Goal: Task Accomplishment & Management: Complete application form

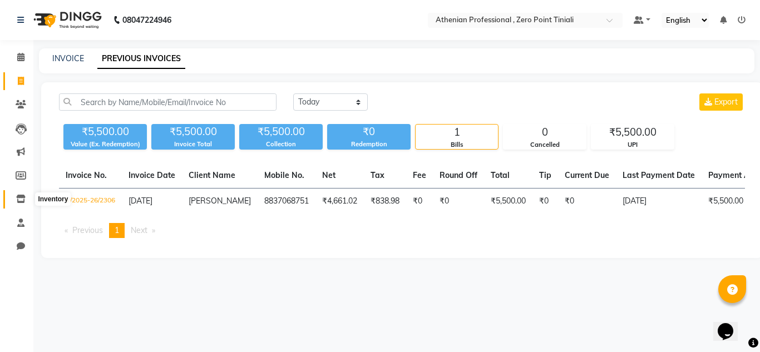
click at [20, 196] on icon at bounding box center [20, 199] width 9 height 8
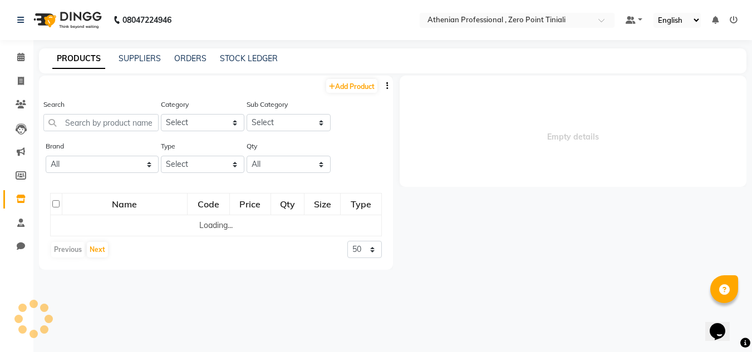
select select
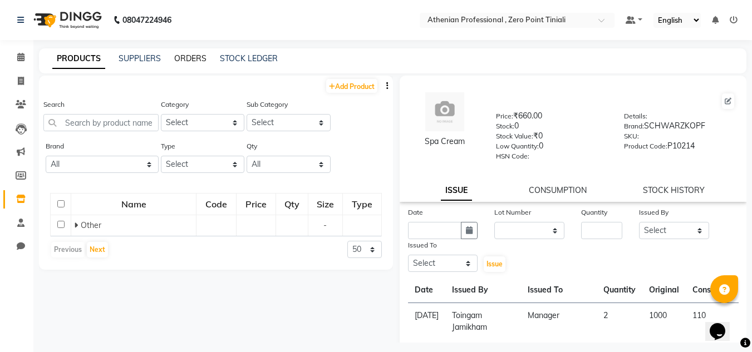
click at [195, 56] on link "ORDERS" at bounding box center [190, 58] width 32 height 10
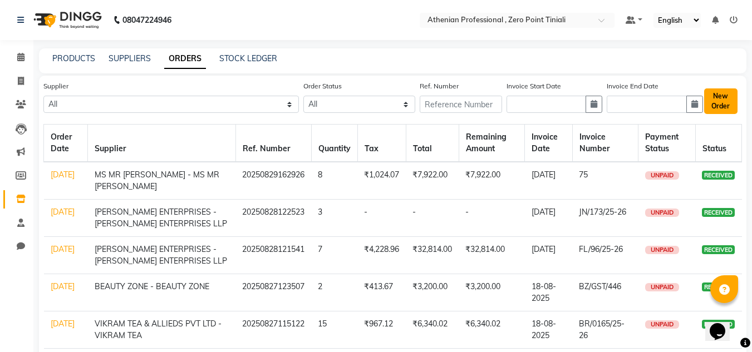
click at [713, 103] on button "New Order" at bounding box center [720, 101] width 33 height 26
select select "true"
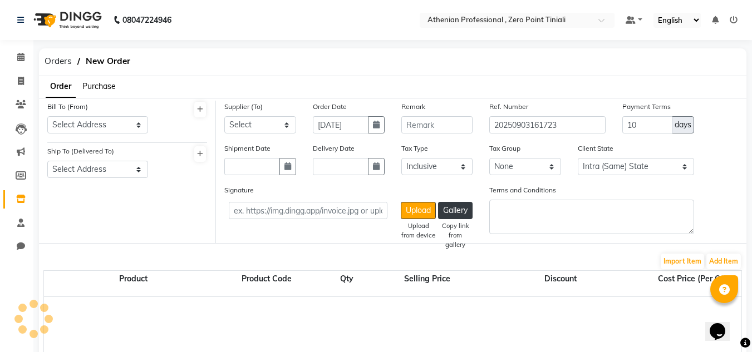
select select "3847"
click at [111, 83] on span "Purchase" at bounding box center [98, 86] width 33 height 10
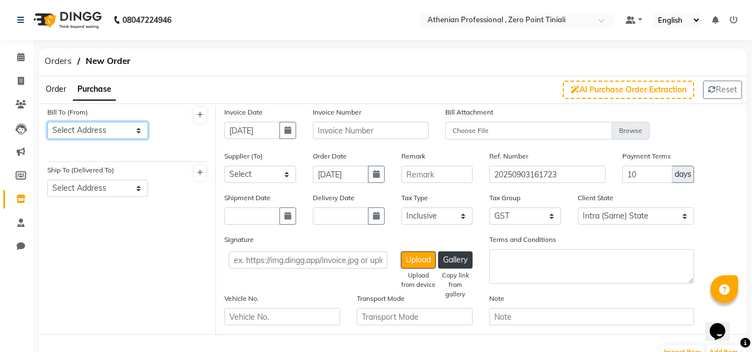
click at [117, 130] on select "Select Address Athenian Professional , [GEOGRAPHIC_DATA]" at bounding box center [97, 130] width 101 height 17
select select "1461"
click at [47, 122] on select "Select Address Athenian Professional , [GEOGRAPHIC_DATA]" at bounding box center [97, 130] width 101 height 17
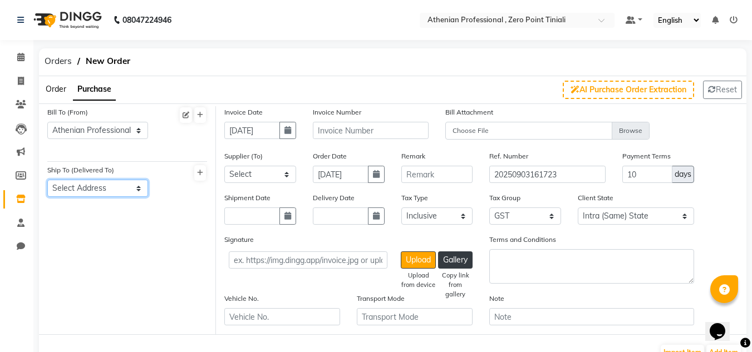
click at [101, 188] on select "Select Address Athenian Professional , [GEOGRAPHIC_DATA]" at bounding box center [97, 188] width 101 height 17
select select "1462"
click at [47, 180] on select "Select Address Athenian Professional , [GEOGRAPHIC_DATA]" at bounding box center [97, 188] width 101 height 17
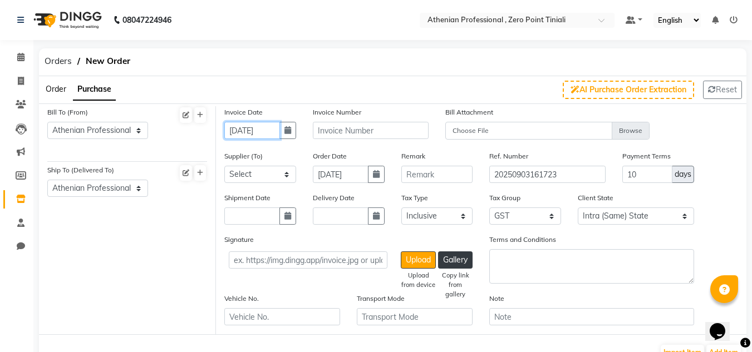
click at [259, 126] on input "[DATE]" at bounding box center [252, 130] width 56 height 17
select select "9"
select select "2025"
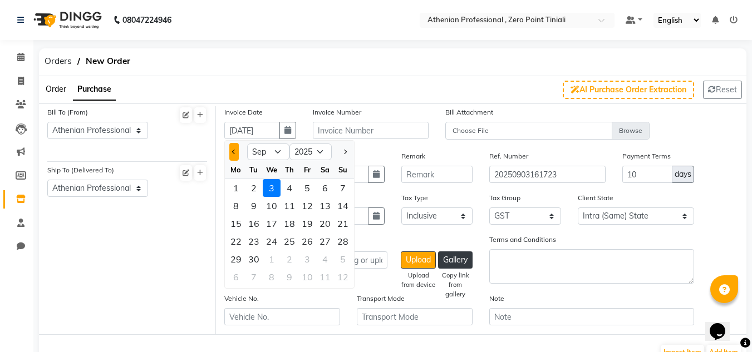
click at [231, 147] on button "Previous month" at bounding box center [233, 152] width 9 height 18
select select "8"
click at [305, 258] on div "29" at bounding box center [307, 259] width 18 height 18
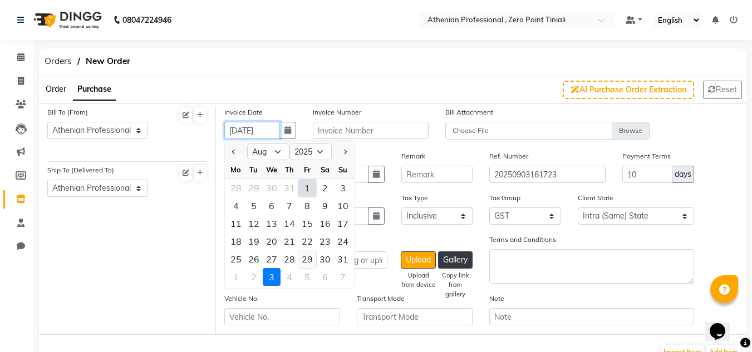
type input "[DATE]"
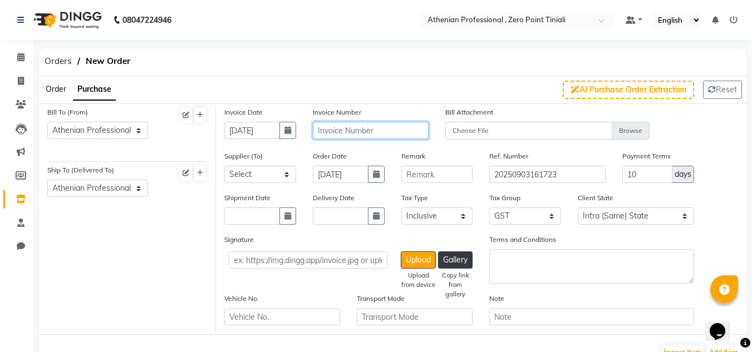
click at [356, 134] on input "text" at bounding box center [371, 130] width 116 height 17
type input "JN/180/25-26"
click at [250, 170] on select "Select KLM DISTRIBUTOR [PERSON_NAME] ENTERPRISES - [PERSON_NAME] ENTERPRISES LL…" at bounding box center [260, 174] width 72 height 17
select select "4665"
click at [224, 166] on select "Select KLM DISTRIBUTOR [PERSON_NAME] ENTERPRISES - [PERSON_NAME] ENTERPRISES LL…" at bounding box center [260, 174] width 72 height 17
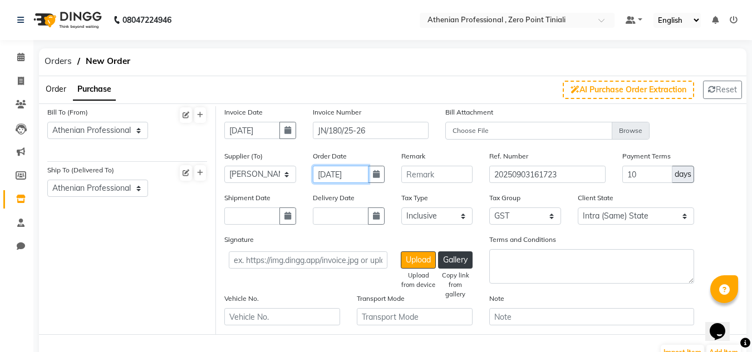
click at [350, 176] on input "[DATE]" at bounding box center [341, 174] width 56 height 17
select select "9"
select select "2025"
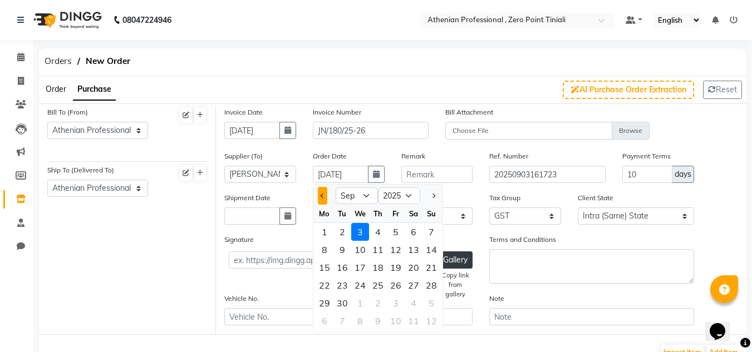
click at [320, 201] on button "Previous month" at bounding box center [322, 196] width 9 height 18
select select "8"
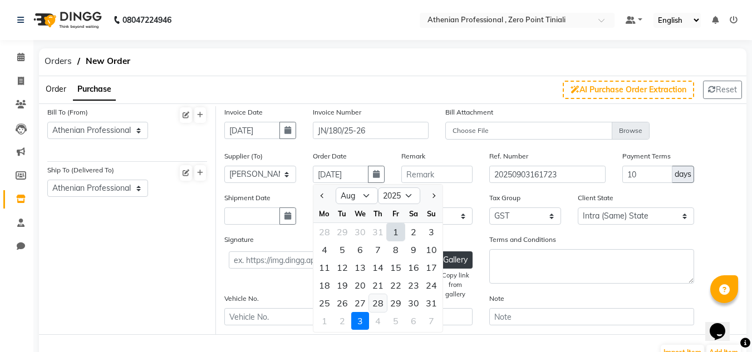
click at [371, 302] on div "28" at bounding box center [378, 303] width 18 height 18
type input "[DATE]"
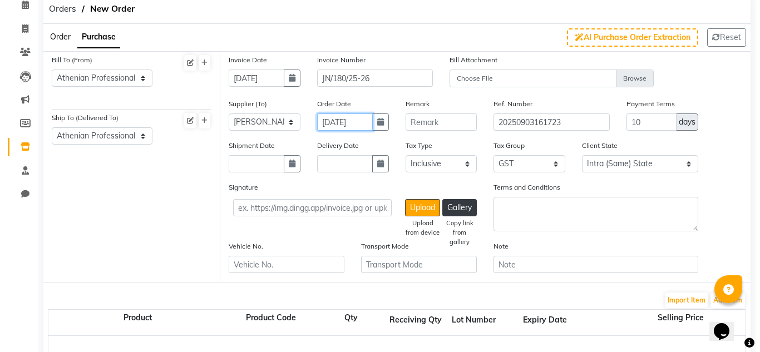
scroll to position [116, 0]
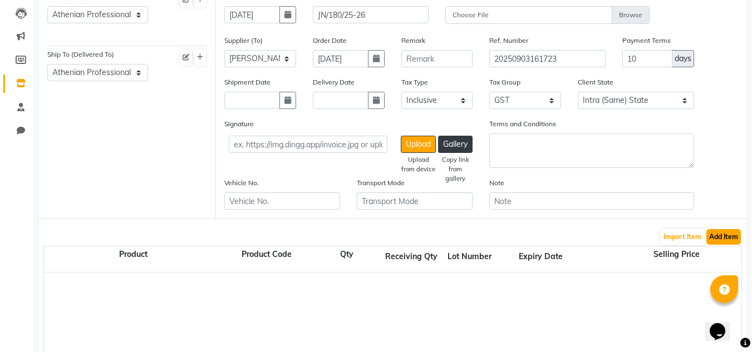
click at [723, 236] on button "Add Item" at bounding box center [723, 237] width 34 height 16
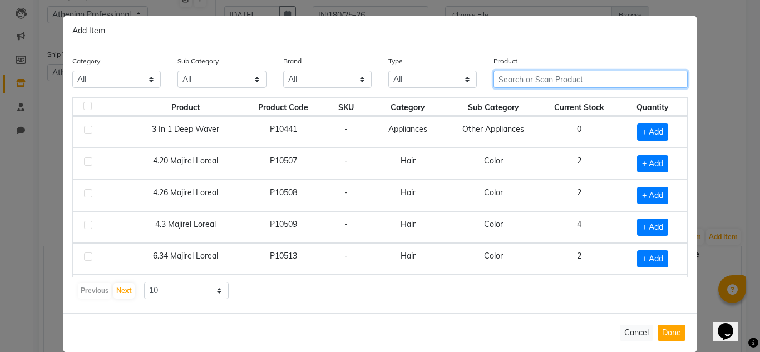
click at [567, 72] on input "text" at bounding box center [591, 79] width 194 height 17
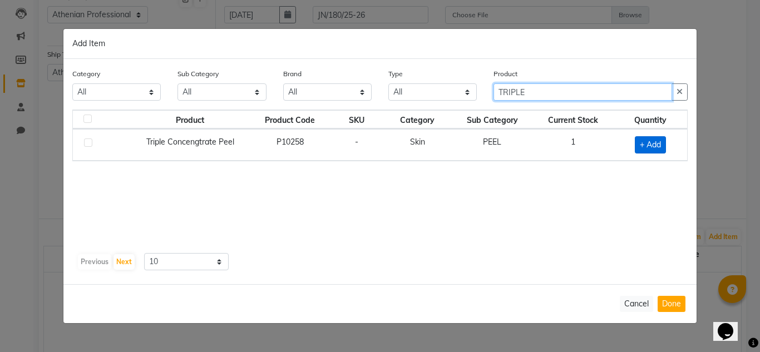
type input "TRIPLE"
click at [644, 147] on span "+ Add" at bounding box center [650, 144] width 31 height 17
checkbox input "true"
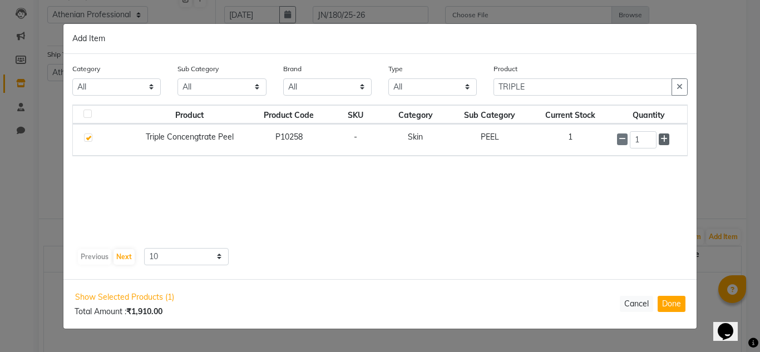
click at [663, 144] on span at bounding box center [664, 140] width 11 height 12
click at [623, 139] on icon at bounding box center [622, 140] width 7 height 8
type input "1"
click at [675, 303] on button "Done" at bounding box center [672, 304] width 28 height 16
select select "3847"
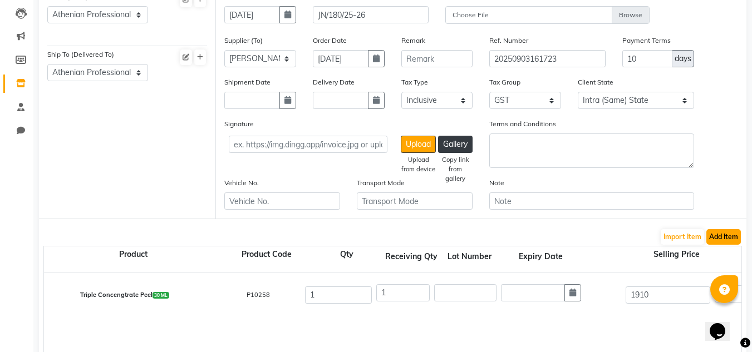
click at [733, 234] on button "Add Item" at bounding box center [723, 237] width 34 height 16
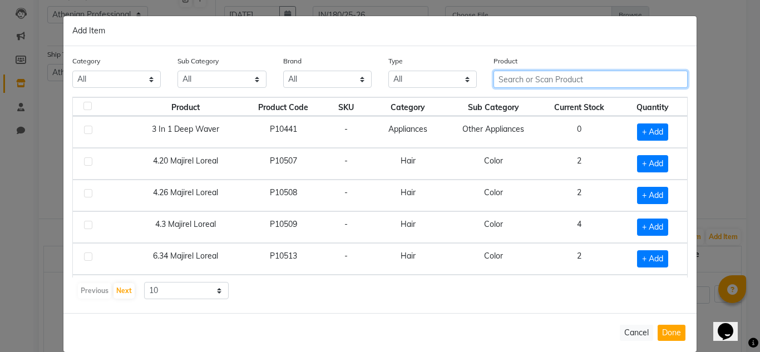
click at [556, 78] on input "text" at bounding box center [591, 79] width 194 height 17
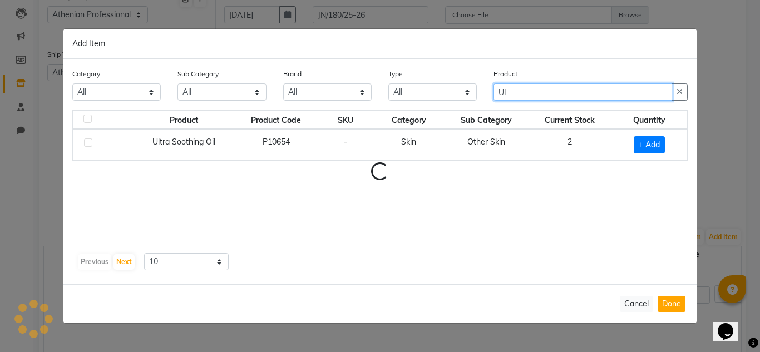
type input "U"
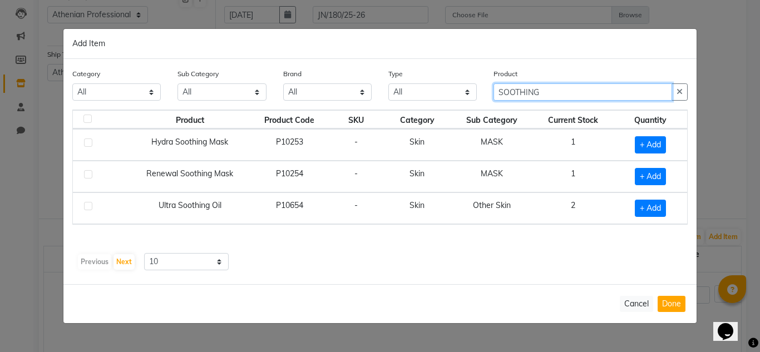
type input "SOOTHING"
click at [655, 144] on span "+ Add" at bounding box center [650, 144] width 31 height 17
checkbox input "true"
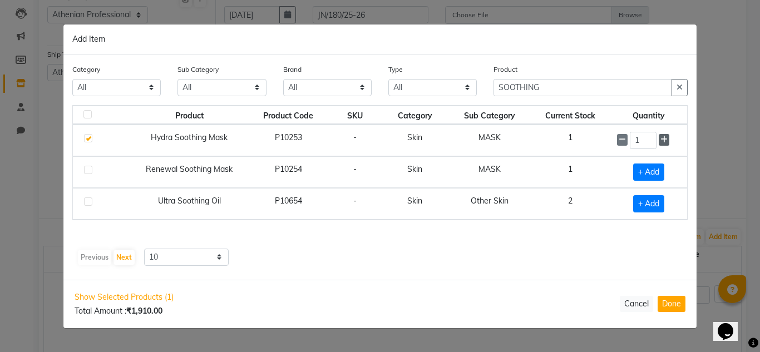
click at [665, 138] on icon at bounding box center [663, 140] width 7 height 8
type input "2"
click at [673, 307] on button "Done" at bounding box center [672, 304] width 28 height 16
select select "3847"
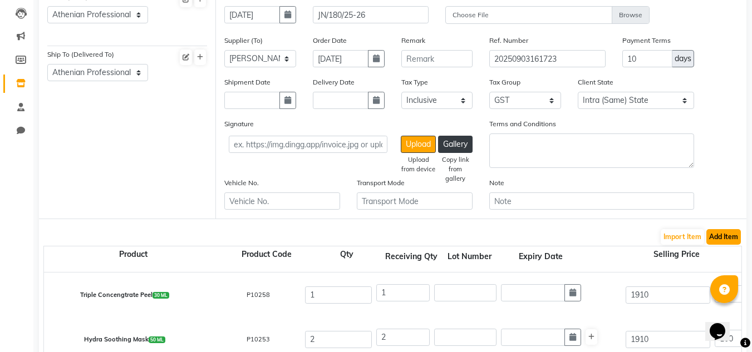
click at [721, 239] on button "Add Item" at bounding box center [723, 237] width 34 height 16
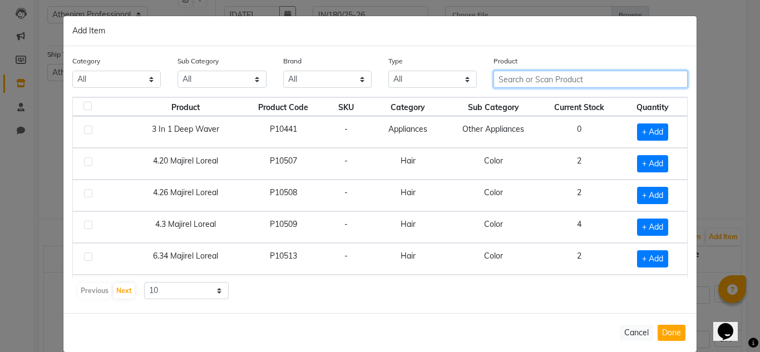
click at [548, 86] on input "text" at bounding box center [591, 79] width 194 height 17
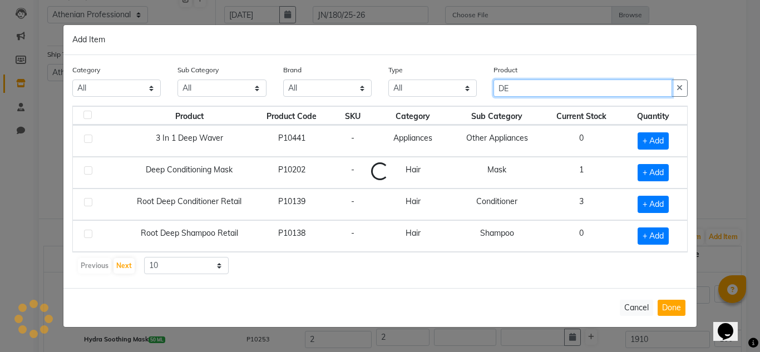
type input "D"
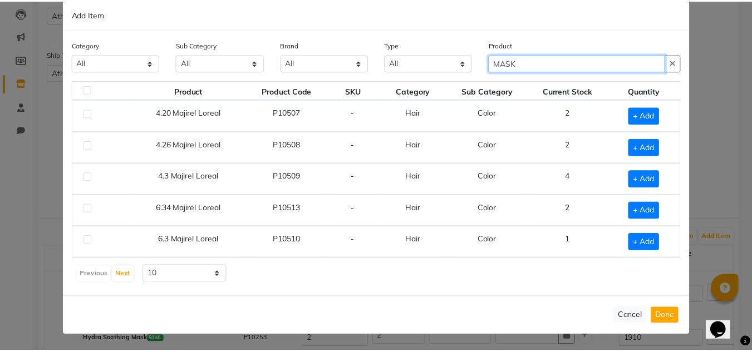
scroll to position [0, 0]
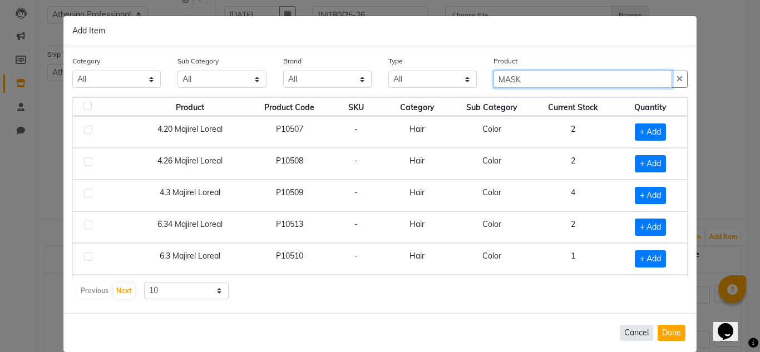
type input "MASK"
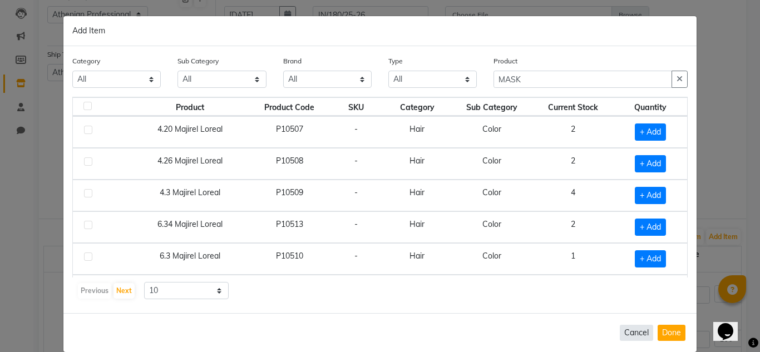
click at [630, 328] on button "Cancel" at bounding box center [636, 333] width 33 height 16
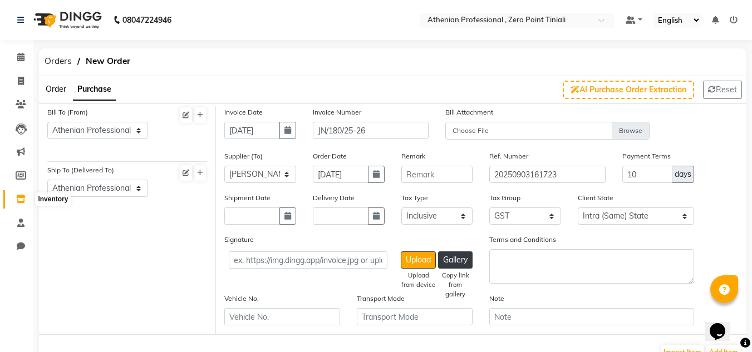
click at [24, 196] on icon at bounding box center [20, 199] width 9 height 8
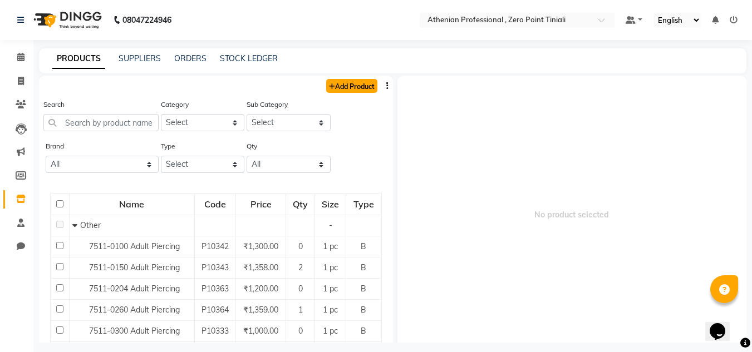
click at [339, 82] on link "Add Product" at bounding box center [351, 86] width 51 height 14
select select "true"
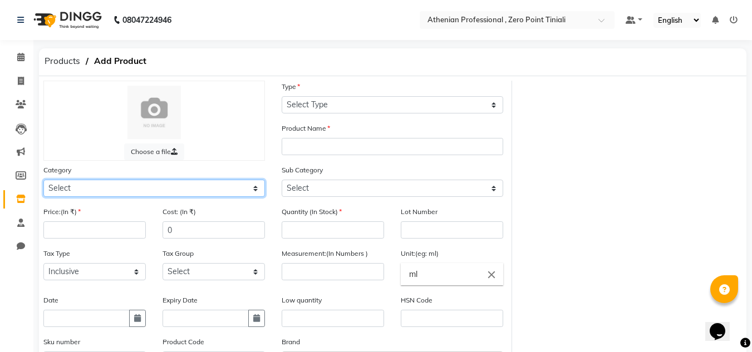
click at [67, 180] on select "Select Hair Skin Makeup Personal Care Appliances [PERSON_NAME] Waxing Disposabl…" at bounding box center [153, 188] width 221 height 17
select select "1593901150"
click at [43, 180] on select "Select Hair Skin Makeup Personal Care Appliances [PERSON_NAME] Waxing Disposabl…" at bounding box center [153, 188] width 221 height 17
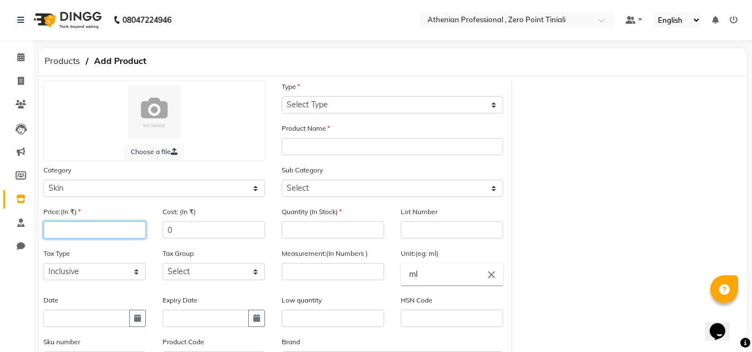
click at [81, 231] on input "number" at bounding box center [94, 229] width 102 height 17
type input "1330"
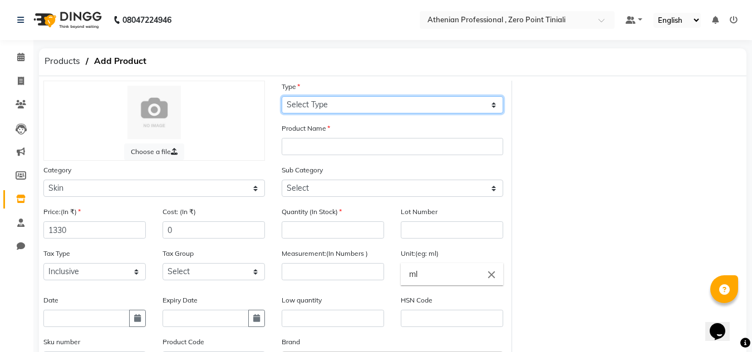
click at [391, 99] on select "Select Type Both Retail Consumable" at bounding box center [392, 104] width 221 height 17
select select "C"
click at [282, 96] on select "Select Type Both Retail Consumable" at bounding box center [392, 104] width 221 height 17
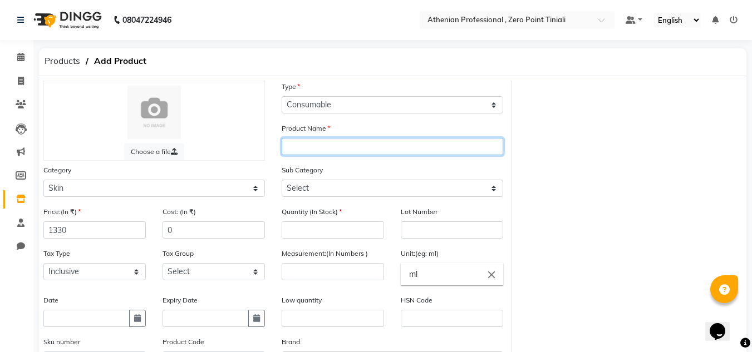
click at [347, 155] on input "text" at bounding box center [392, 146] width 221 height 17
type input "Deep Whitening Detox Mask"
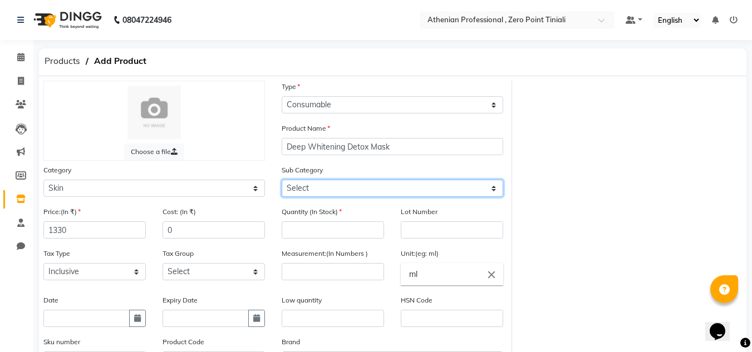
click at [380, 190] on select "Select Cleanser Facial Moisturiser Serum Toner Sun Care Masks Lip Care Eye Care…" at bounding box center [392, 188] width 221 height 17
select select "1593901157"
click at [282, 180] on select "Select Cleanser Facial Moisturiser Serum Toner Sun Care Masks Lip Care Eye Care…" at bounding box center [392, 188] width 221 height 17
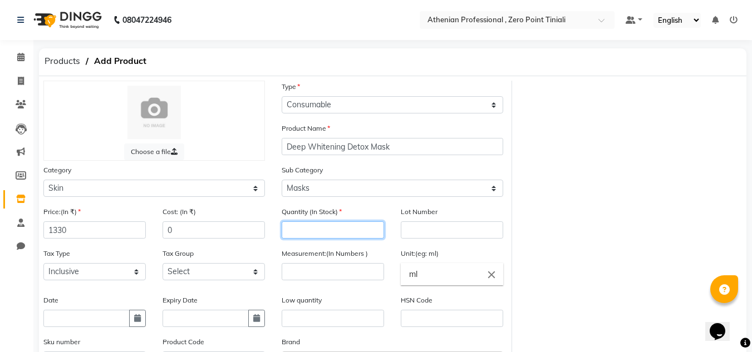
click at [311, 231] on input "number" at bounding box center [333, 229] width 102 height 17
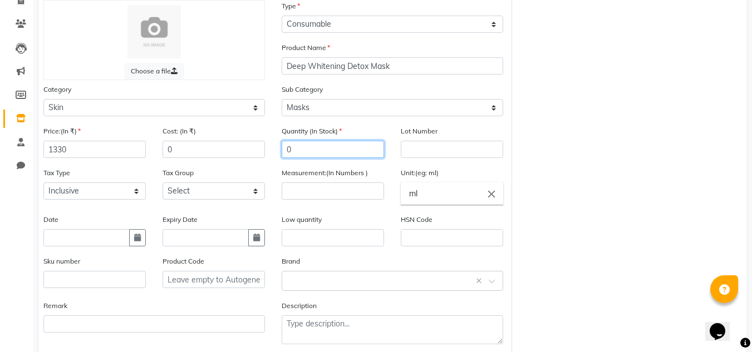
scroll to position [81, 0]
type input "0"
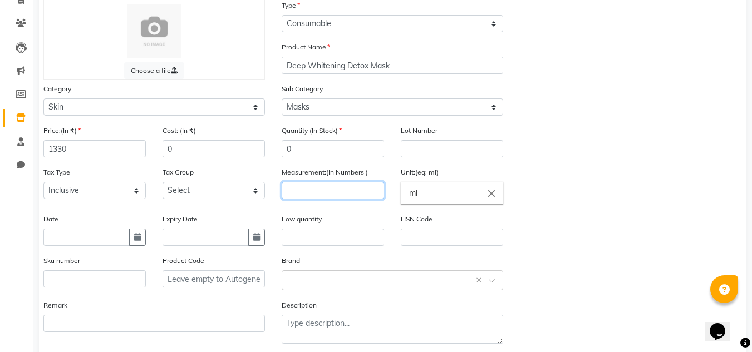
click at [304, 185] on input "number" at bounding box center [333, 190] width 102 height 17
type input "1"
click at [494, 193] on icon "close" at bounding box center [491, 193] width 12 height 12
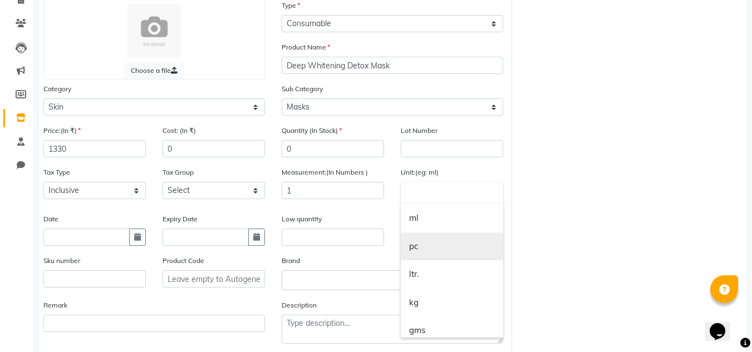
click at [418, 250] on link "pc" at bounding box center [452, 247] width 102 height 28
type input "pc"
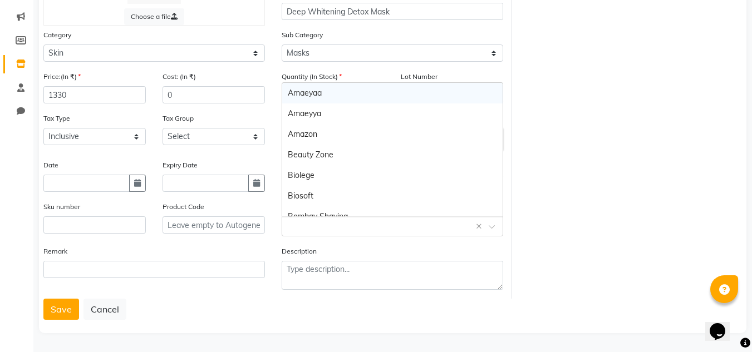
click at [355, 228] on input "text" at bounding box center [381, 226] width 187 height 12
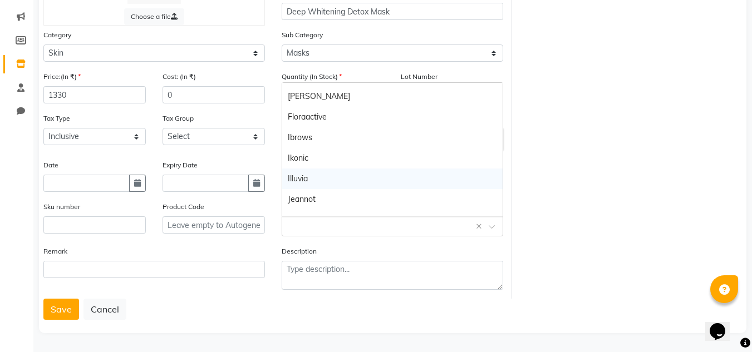
scroll to position [254, 0]
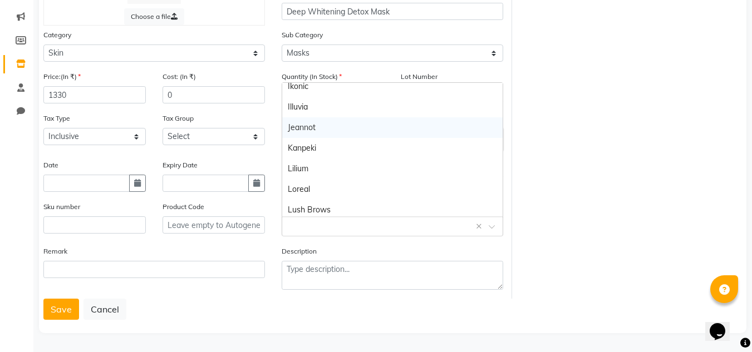
click at [315, 131] on div "Jeannot" at bounding box center [392, 127] width 220 height 21
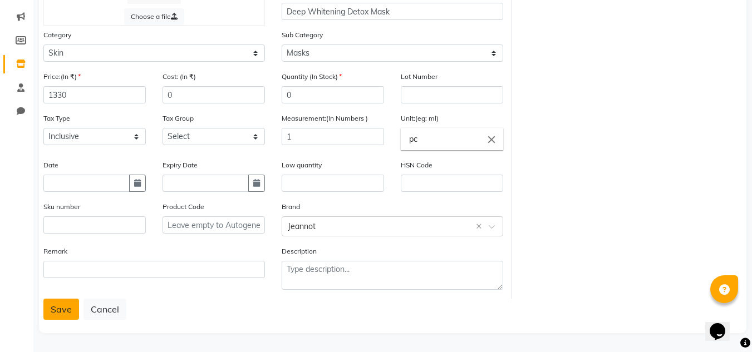
click at [70, 314] on button "Save" at bounding box center [61, 309] width 36 height 21
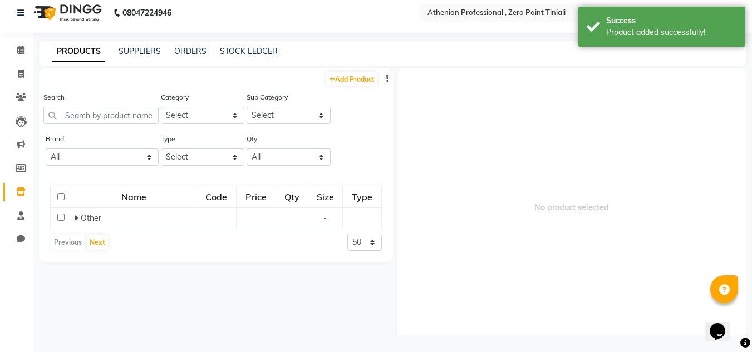
scroll to position [7, 0]
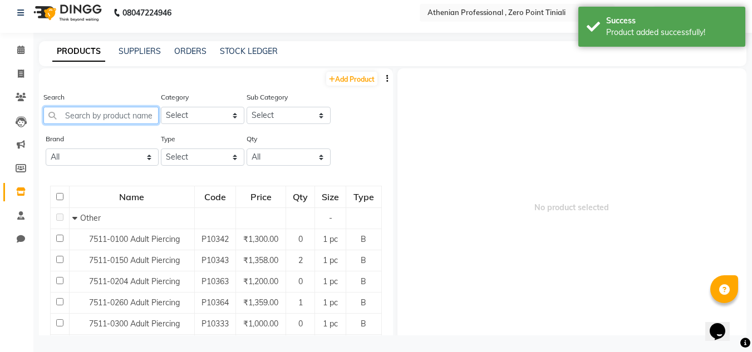
click at [133, 113] on input "text" at bounding box center [100, 115] width 115 height 17
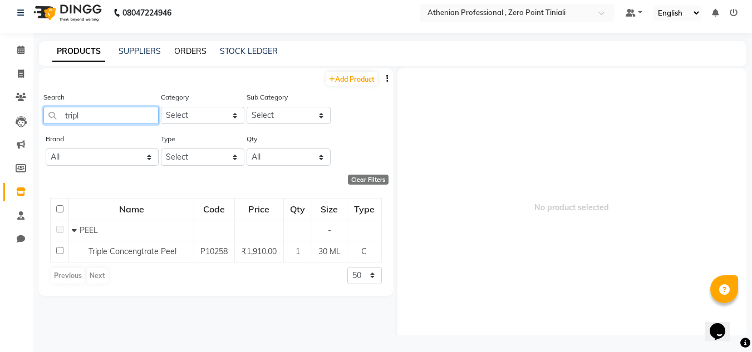
type input "tripl"
click at [184, 51] on link "ORDERS" at bounding box center [190, 51] width 32 height 10
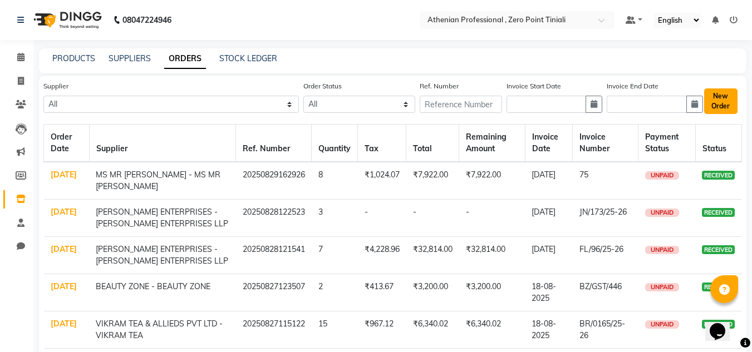
click at [722, 103] on button "New Order" at bounding box center [720, 101] width 33 height 26
select select "true"
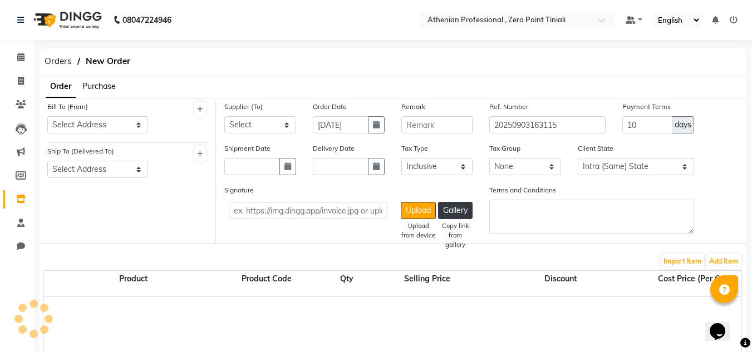
select select "3847"
click at [96, 85] on span "Purchase" at bounding box center [98, 86] width 33 height 10
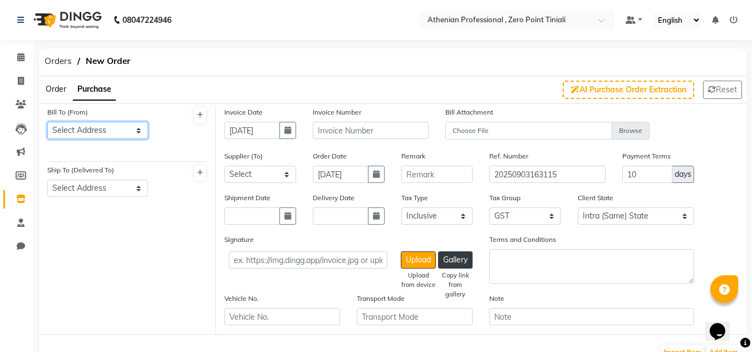
click at [122, 128] on select "Select Address Athenian Professional , [GEOGRAPHIC_DATA]" at bounding box center [97, 130] width 101 height 17
select select "1461"
click at [47, 122] on select "Select Address Athenian Professional , [GEOGRAPHIC_DATA]" at bounding box center [97, 130] width 101 height 17
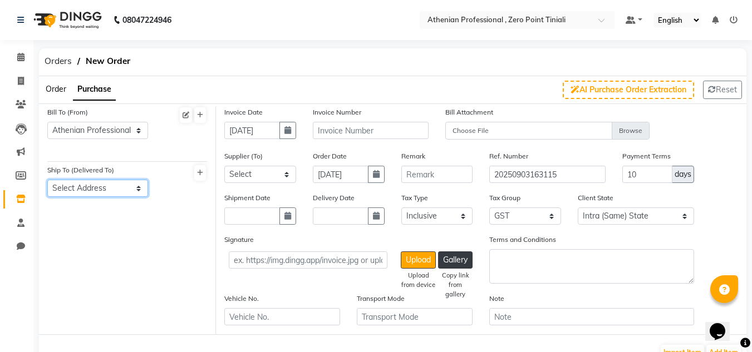
click at [121, 191] on select "Select Address Athenian Professional , [GEOGRAPHIC_DATA]" at bounding box center [97, 188] width 101 height 17
select select "1462"
click at [47, 180] on select "Select Address Athenian Professional , [GEOGRAPHIC_DATA]" at bounding box center [97, 188] width 101 height 17
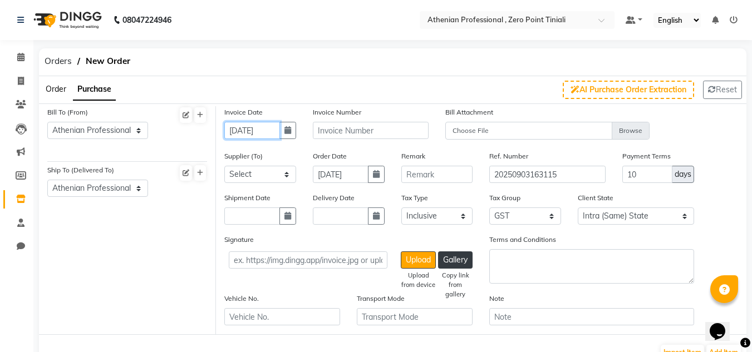
click at [239, 125] on input "[DATE]" at bounding box center [252, 130] width 56 height 17
select select "9"
select select "2025"
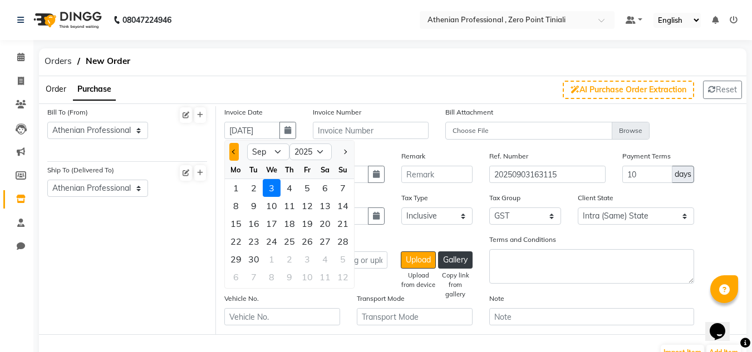
click at [234, 150] on span "Previous month" at bounding box center [234, 152] width 4 height 4
select select "8"
click at [310, 260] on div "29" at bounding box center [307, 259] width 18 height 18
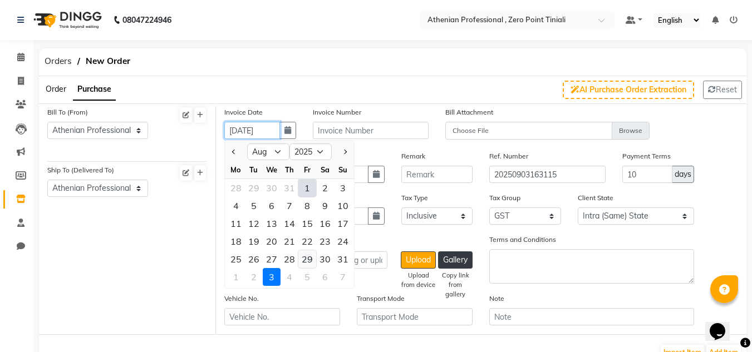
type input "[DATE]"
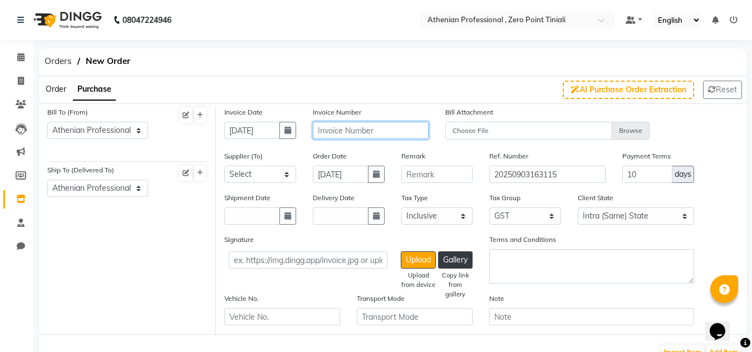
click at [394, 132] on input "text" at bounding box center [371, 130] width 116 height 17
type input "JN/180/25-26"
click at [263, 174] on select "Select KLM DISTRIBUTOR [PERSON_NAME] ENTERPRISES - [PERSON_NAME] ENTERPRISES LL…" at bounding box center [260, 174] width 72 height 17
select select "4665"
click at [224, 166] on select "Select KLM DISTRIBUTOR [PERSON_NAME] ENTERPRISES - [PERSON_NAME] ENTERPRISES LL…" at bounding box center [260, 174] width 72 height 17
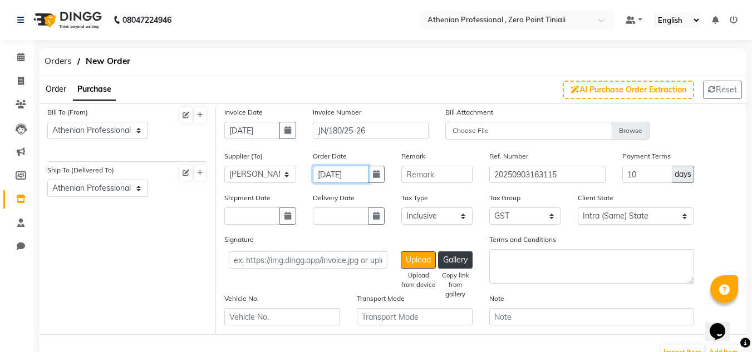
click at [362, 169] on input "[DATE]" at bounding box center [341, 174] width 56 height 17
select select "9"
select select "2025"
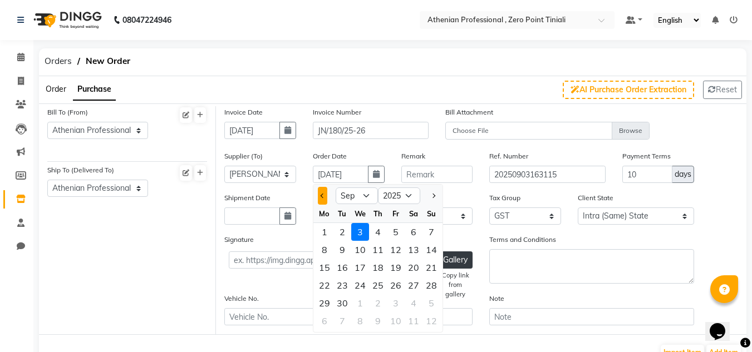
click at [320, 194] on button "Previous month" at bounding box center [322, 196] width 9 height 18
select select "8"
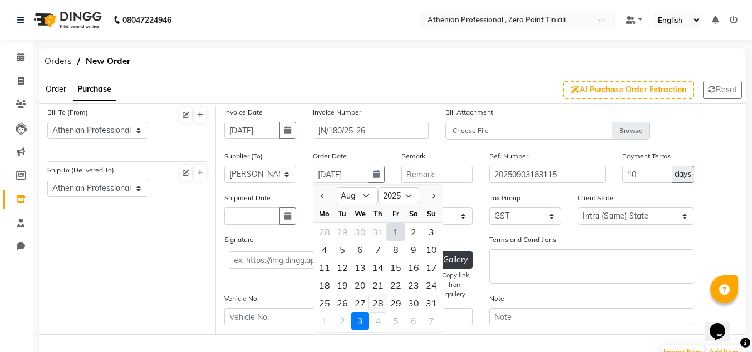
click at [377, 300] on div "28" at bounding box center [378, 303] width 18 height 18
type input "[DATE]"
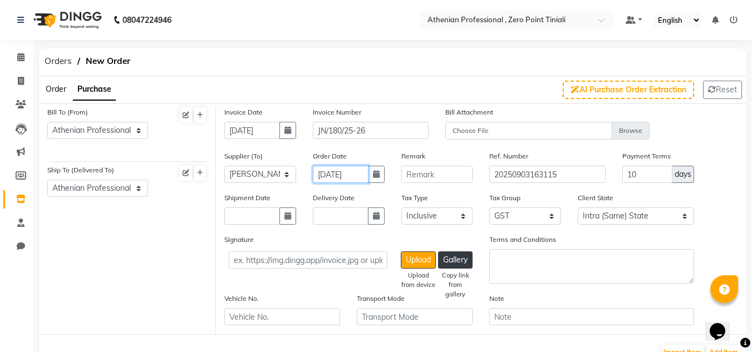
scroll to position [137, 0]
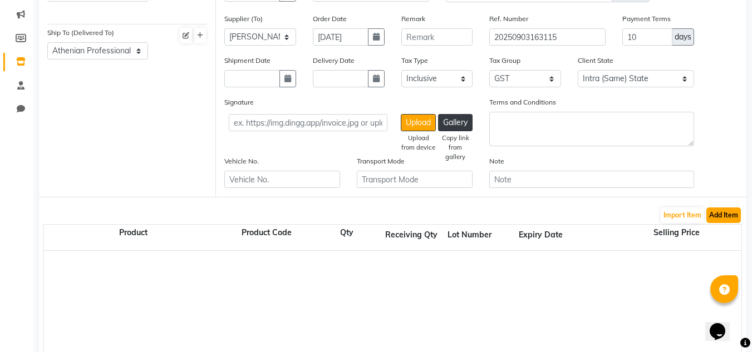
click at [720, 221] on button "Add Item" at bounding box center [723, 216] width 34 height 16
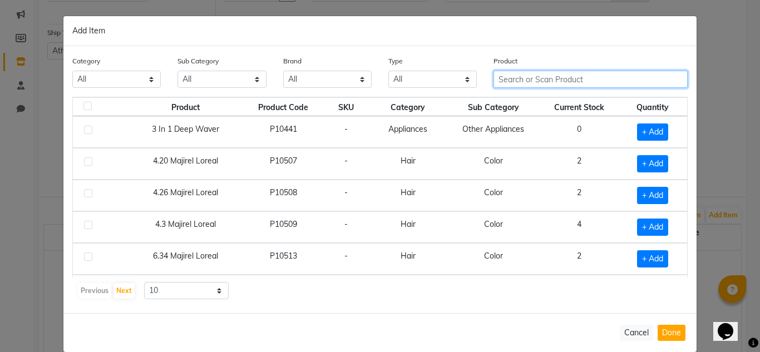
click at [598, 73] on input "text" at bounding box center [591, 79] width 194 height 17
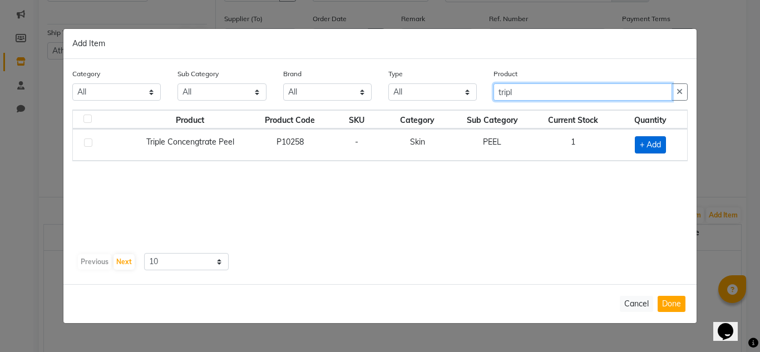
type input "tripl"
click at [657, 141] on span "+ Add" at bounding box center [650, 144] width 31 height 17
checkbox input "true"
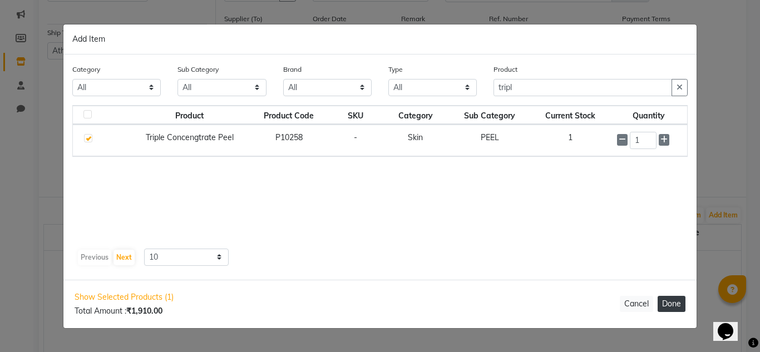
click at [672, 305] on button "Done" at bounding box center [672, 304] width 28 height 16
select select "3847"
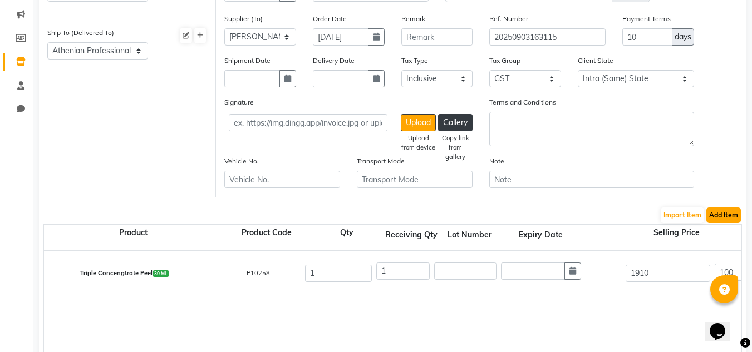
click at [722, 215] on button "Add Item" at bounding box center [723, 216] width 34 height 16
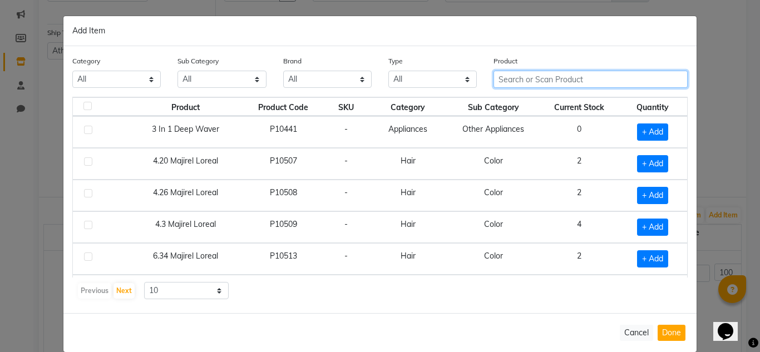
click at [515, 77] on input "text" at bounding box center [591, 79] width 194 height 17
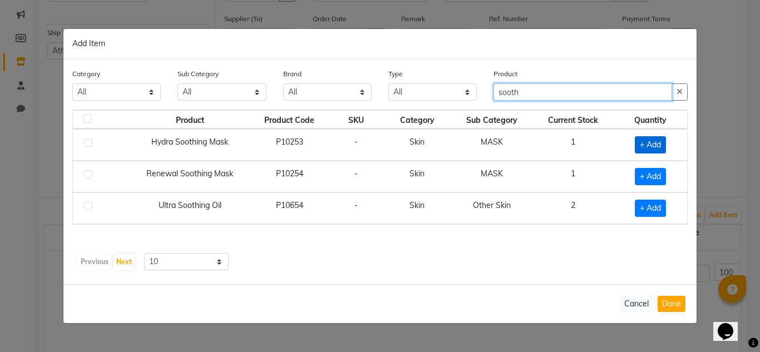
type input "sooth"
click at [657, 145] on span "+ Add" at bounding box center [650, 144] width 31 height 17
checkbox input "true"
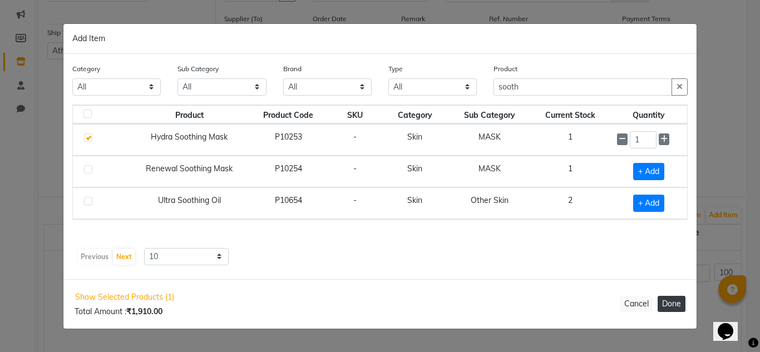
click at [670, 299] on button "Done" at bounding box center [672, 304] width 28 height 16
select select "3847"
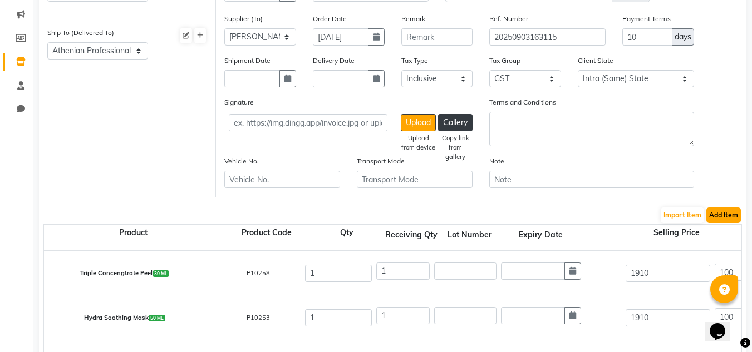
click at [729, 210] on button "Add Item" at bounding box center [723, 216] width 34 height 16
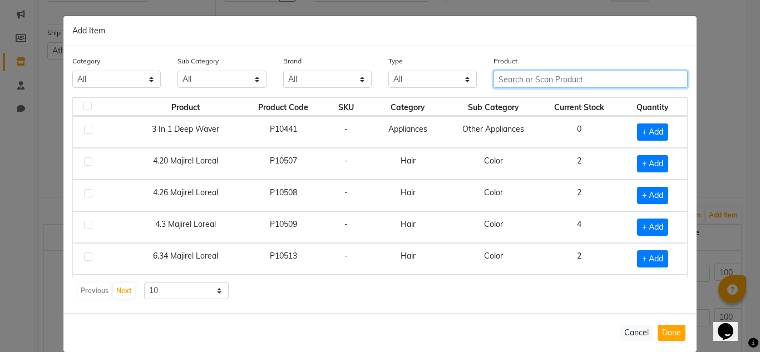
click at [584, 80] on input "text" at bounding box center [591, 79] width 194 height 17
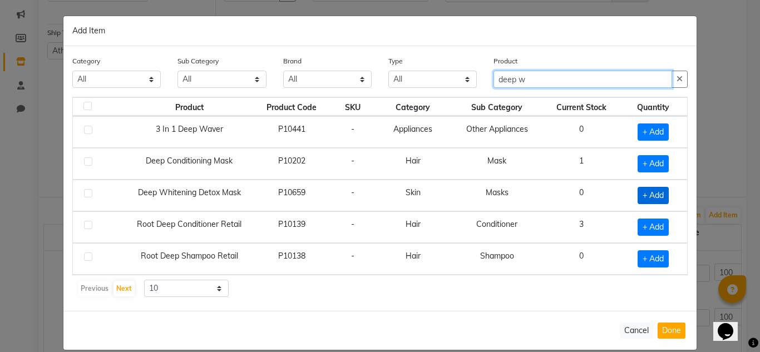
type input "deep w"
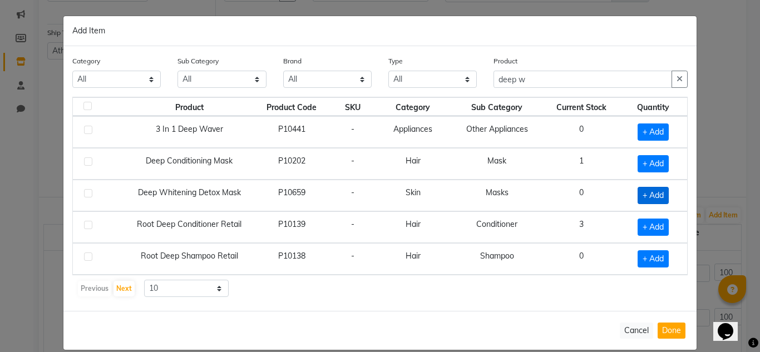
click at [653, 198] on span "+ Add" at bounding box center [653, 195] width 31 height 17
checkbox input "true"
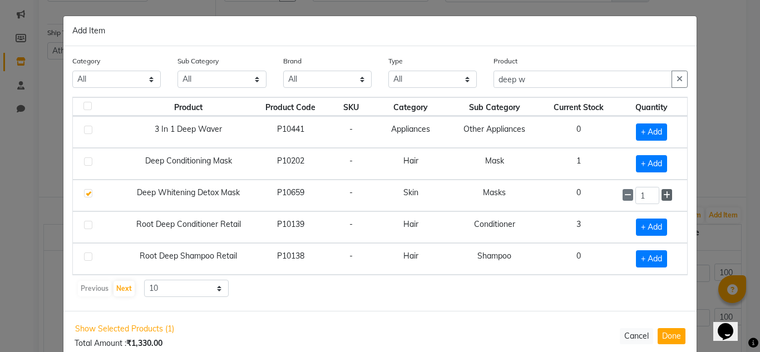
click at [667, 196] on span at bounding box center [667, 195] width 11 height 12
click at [627, 195] on icon at bounding box center [627, 195] width 7 height 8
type input "1"
click at [668, 344] on div "Show Selected Products (1) Total Amount : ₹1,330.00 Cancel Done" at bounding box center [379, 335] width 633 height 48
click at [665, 332] on button "Done" at bounding box center [672, 336] width 28 height 16
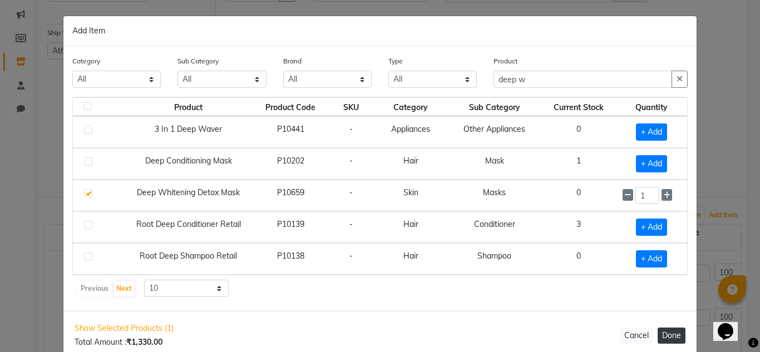
select select "3847"
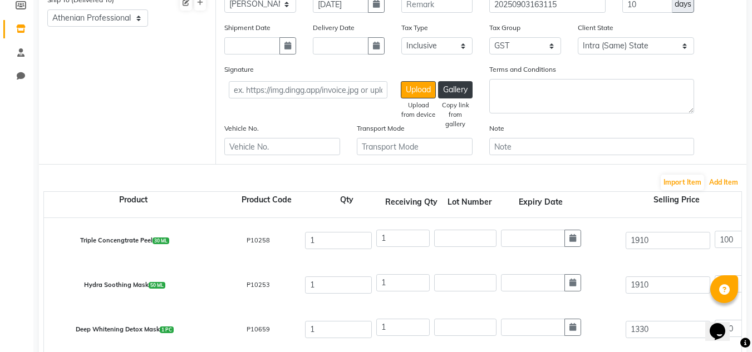
scroll to position [200, 0]
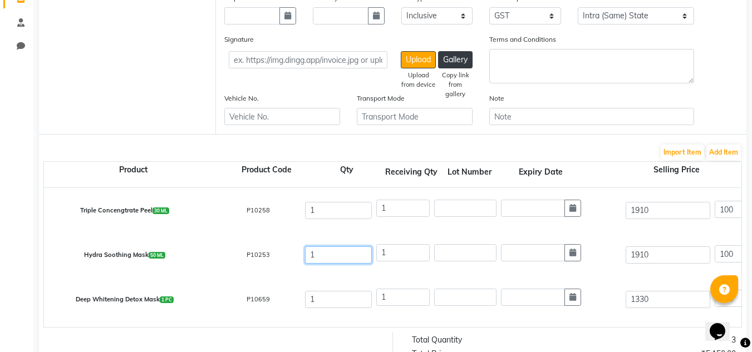
click at [343, 251] on input "1" at bounding box center [338, 254] width 67 height 17
type input "2"
click at [730, 150] on button "Add Item" at bounding box center [723, 153] width 34 height 16
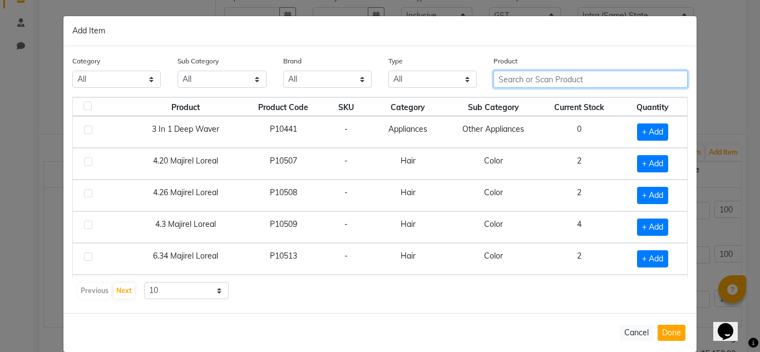
click at [538, 85] on input "text" at bounding box center [591, 79] width 194 height 17
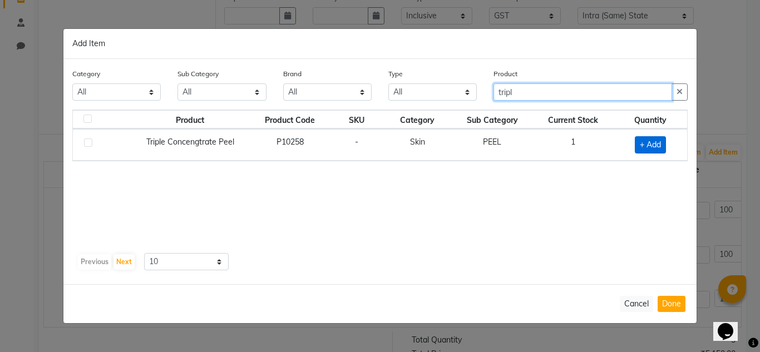
type input "tripl"
click at [657, 149] on span "+ Add" at bounding box center [650, 144] width 31 height 17
checkbox input "true"
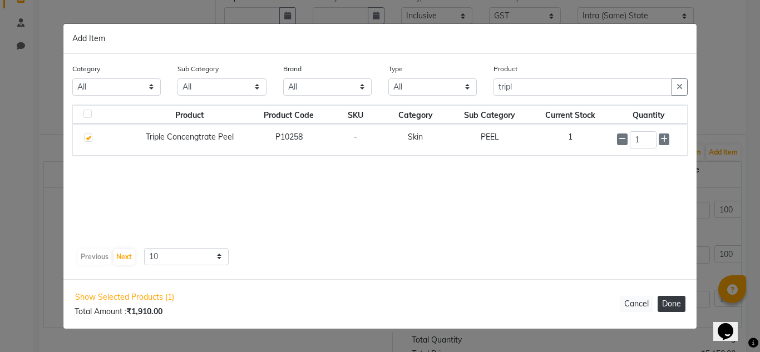
click at [679, 306] on button "Done" at bounding box center [672, 304] width 28 height 16
select select "3847"
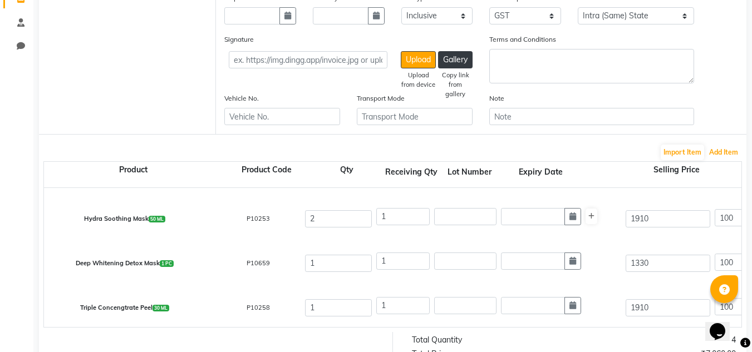
scroll to position [12, 0]
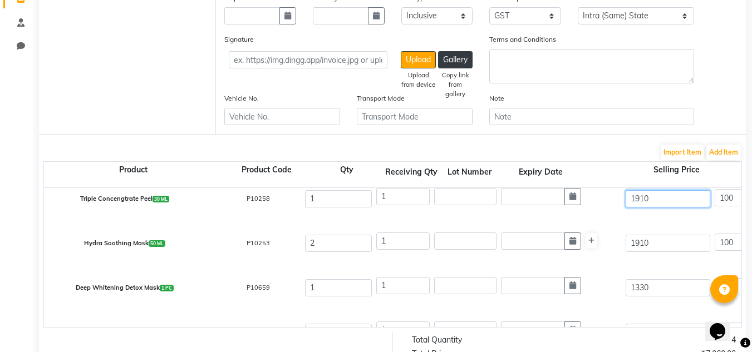
click at [663, 191] on input "1910" at bounding box center [667, 198] width 85 height 17
drag, startPoint x: 663, startPoint y: 191, endPoint x: 571, endPoint y: 239, distance: 104.0
click at [571, 239] on div "Triple Concengtrate Peel 30 ML P10258 [DATE] 100 % | 1910 F 0 0 0 None 3% Tax 5…" at bounding box center [741, 257] width 1394 height 139
type input "2"
type input "95500"
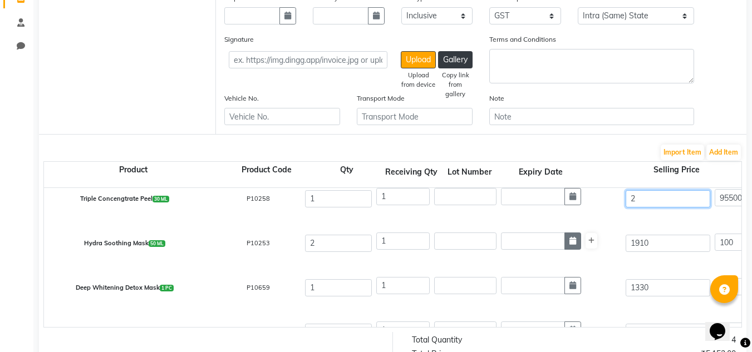
type input "21"
type input "9095.24"
type input "210"
type input "909.52"
type input "2100"
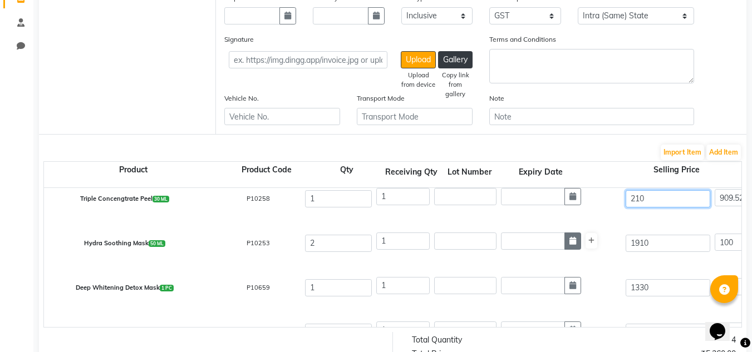
type input "90.95"
type input "2100"
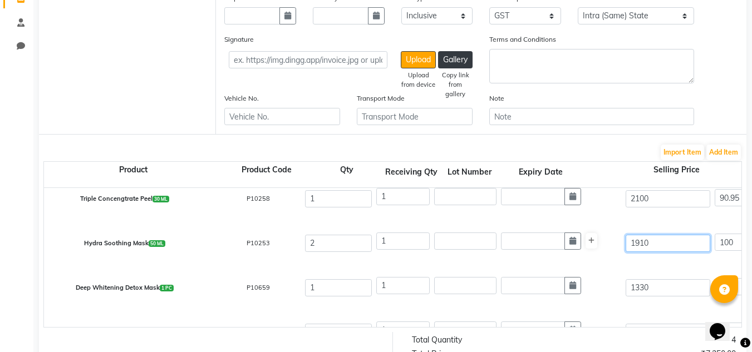
type input "100"
type input "2100"
drag, startPoint x: 658, startPoint y: 243, endPoint x: 627, endPoint y: 244, distance: 31.2
click at [627, 244] on input "1910" at bounding box center [667, 243] width 85 height 17
type input "1"
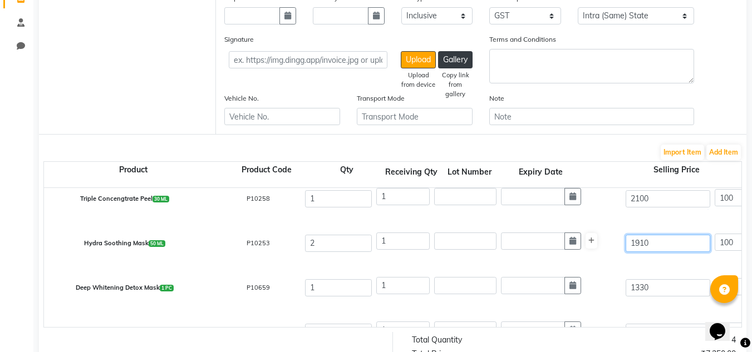
type input "191000"
type input "13"
type input "14692.31"
type input "139"
type input "1374.1"
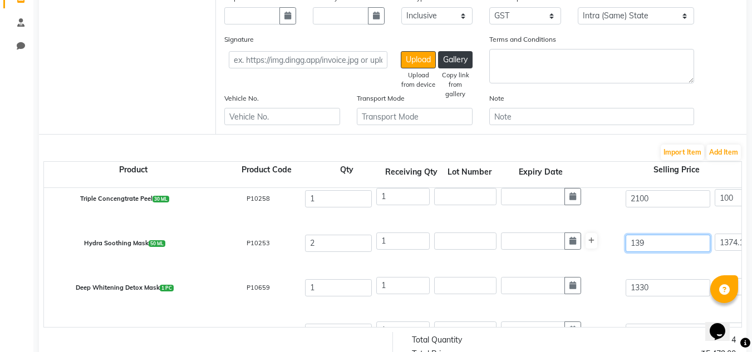
type input "1390"
type input "137.41"
type input "1390"
type input "100"
type input "1390"
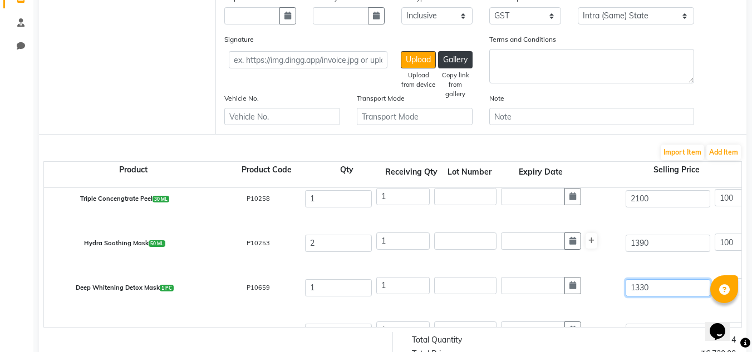
click at [665, 281] on input "1330" at bounding box center [667, 287] width 85 height 17
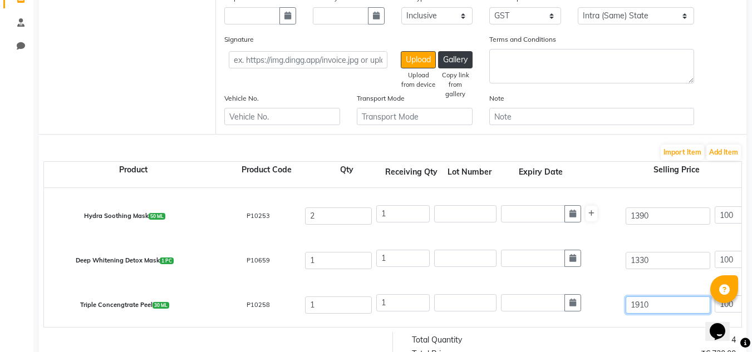
click at [661, 303] on input "1910" at bounding box center [667, 305] width 85 height 17
drag, startPoint x: 661, startPoint y: 303, endPoint x: 590, endPoint y: 314, distance: 72.1
click at [590, 314] on div "Triple Concengtrate Peel 30 ML P10258 [DATE] 100 % | 1910 F 0 0 0 None 3% Tax 5…" at bounding box center [741, 305] width 1411 height 45
type input "1"
type input "191000"
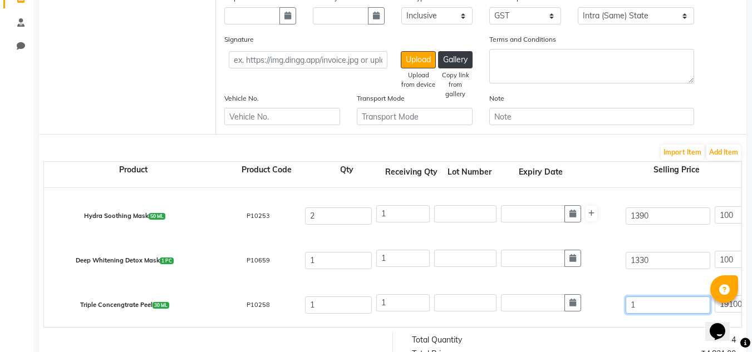
type input "18"
type input "10611.11"
type input "182"
type input "1049.45"
type input "1820"
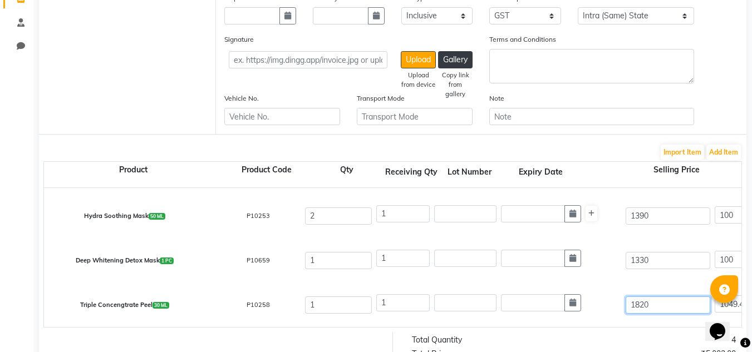
type input "104.95"
type input "1820"
type input "100"
type input "1820"
click at [668, 278] on div "Deep Whitening Detox Mask 1 PC P10659 1 1 1330 100 % | 1330 F 0 0 0 None 3% Tax…" at bounding box center [741, 260] width 1411 height 45
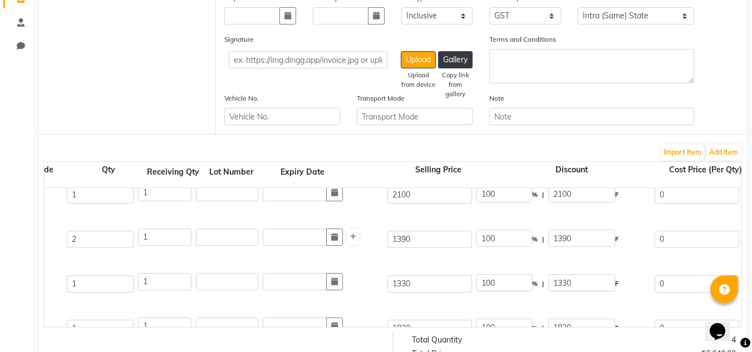
scroll to position [0, 0]
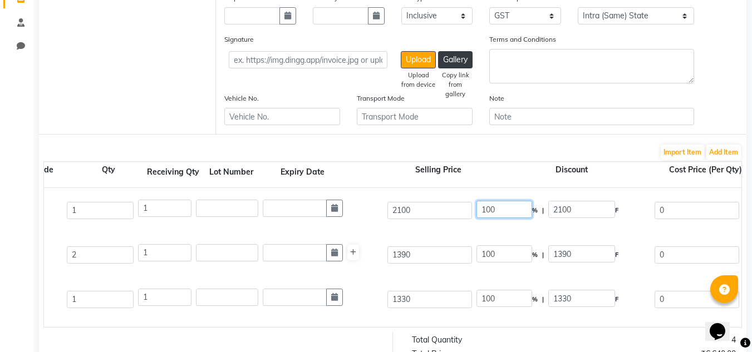
drag, startPoint x: 492, startPoint y: 209, endPoint x: 466, endPoint y: 205, distance: 25.9
click at [466, 205] on div "Triple Concengtrate Peel 30 ML P10258 1 1 2100 100 % | 2100 F 0 0 0 None 3% Tax…" at bounding box center [502, 210] width 1411 height 45
type input "20"
type input "420"
type input "1680"
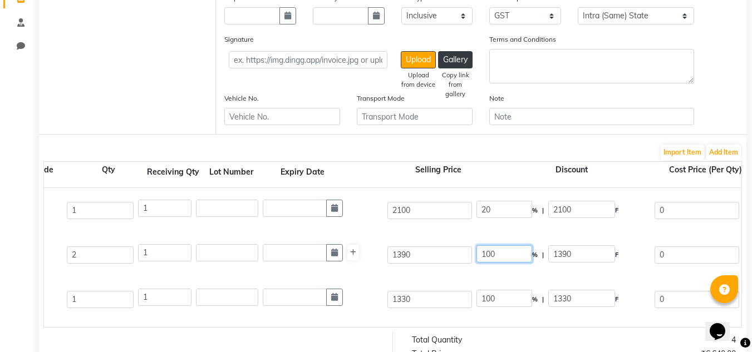
type input "1423.73"
type input "256.27"
type input "1680"
drag, startPoint x: 492, startPoint y: 255, endPoint x: 465, endPoint y: 249, distance: 27.9
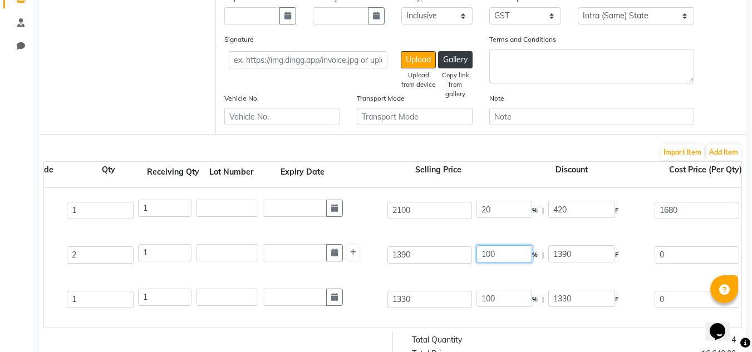
click at [465, 249] on div "Hydra Soothing Mask 50 ML P10253 2 1 1390 100 % | 1390 F 0 0 0 None 3% Tax 5% T…" at bounding box center [502, 255] width 1411 height 45
type input "20"
type input "278"
type input "1112"
type input "942.37"
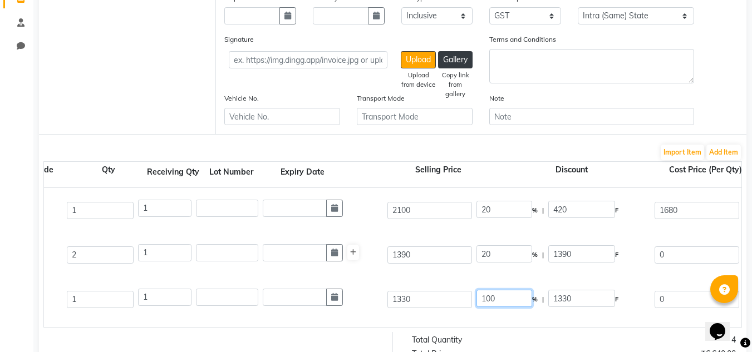
type input "942.37"
type input "169.63"
type input "1112"
drag, startPoint x: 489, startPoint y: 296, endPoint x: 474, endPoint y: 290, distance: 15.5
click at [474, 290] on div "100 % | 1330 F" at bounding box center [563, 299] width 178 height 23
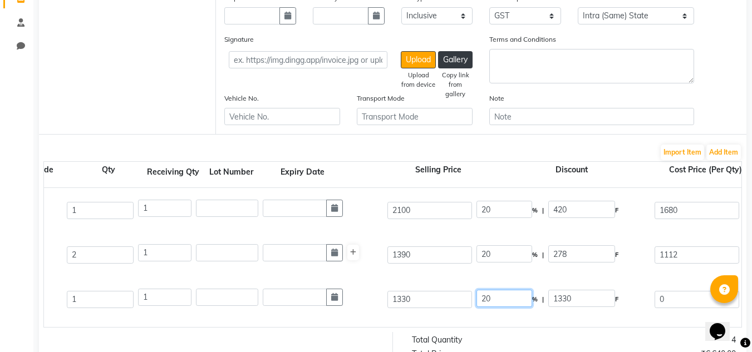
scroll to position [39, 0]
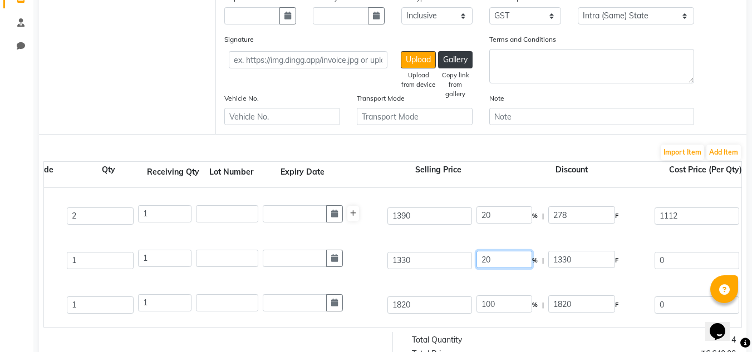
type input "20"
type input "266"
type input "1064"
type input "901.69"
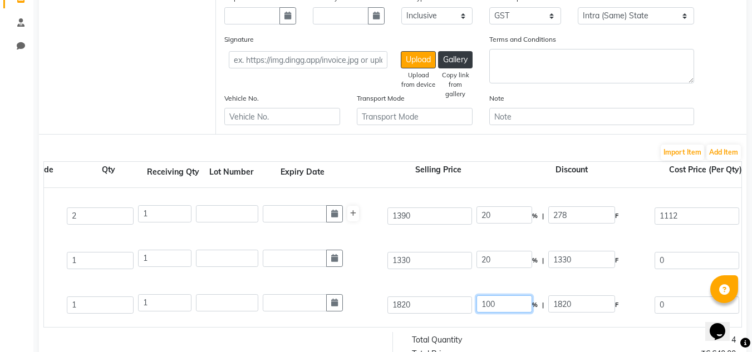
type input "162.3"
type input "1063.99"
click at [492, 307] on input "100" at bounding box center [504, 303] width 56 height 17
type input "20"
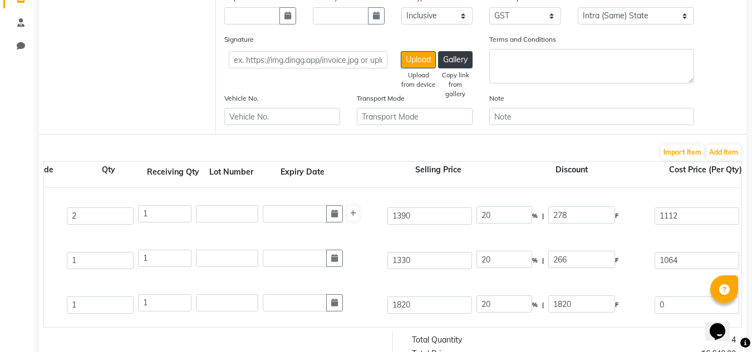
type input "364"
type input "1456"
type input "1233.9"
type input "222.1"
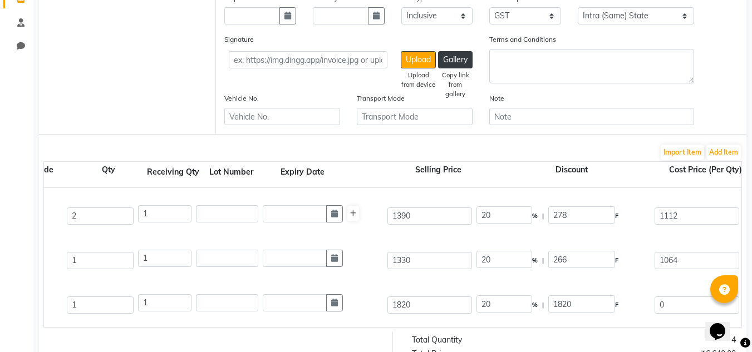
type input "1456"
click at [503, 281] on div "Deep Whitening Detox Mask 1 PC P10659 1 1 1330 20 % | 266 F 1064 901.69 901.69 …" at bounding box center [502, 260] width 1411 height 45
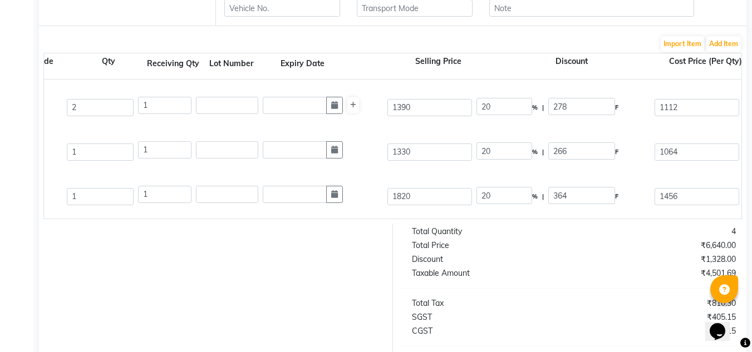
scroll to position [457, 0]
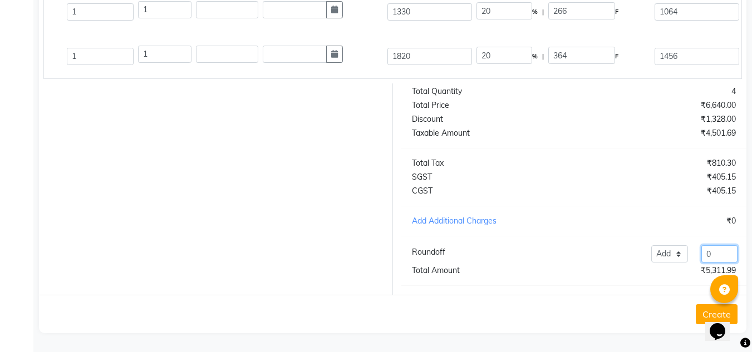
drag, startPoint x: 726, startPoint y: 251, endPoint x: 677, endPoint y: 250, distance: 48.4
click at [677, 250] on div "Add Reduce 0" at bounding box center [644, 253] width 199 height 17
type input "1212.01"
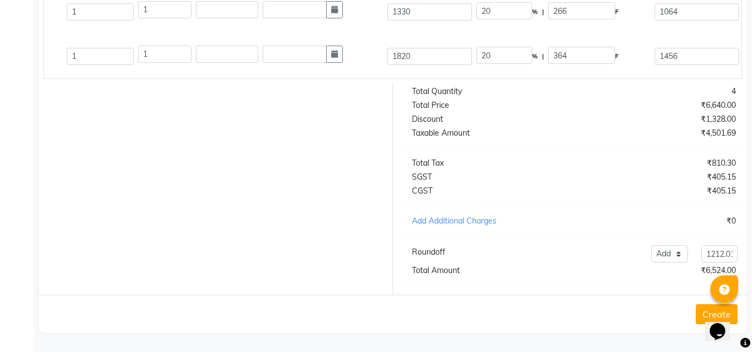
click at [660, 270] on div "₹6,524.00" at bounding box center [659, 271] width 170 height 12
click at [703, 309] on button "Create" at bounding box center [717, 314] width 42 height 20
